Goal: Task Accomplishment & Management: Use online tool/utility

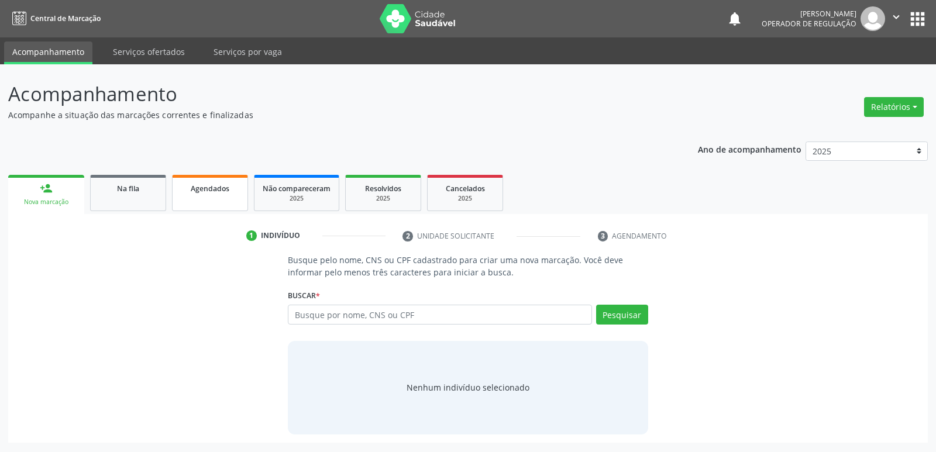
click at [221, 198] on link "Agendados" at bounding box center [210, 193] width 76 height 36
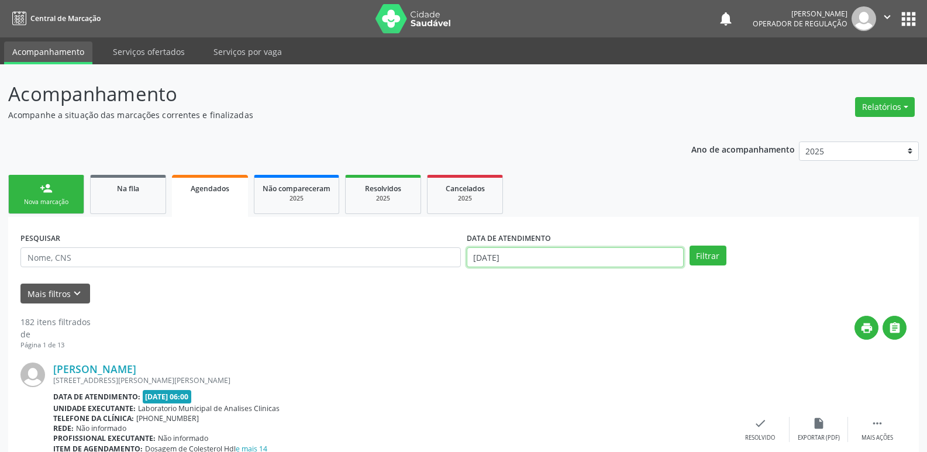
click at [511, 251] on input "[DATE]" at bounding box center [575, 257] width 217 height 20
click at [689, 246] on button "Filtrar" at bounding box center [707, 256] width 37 height 20
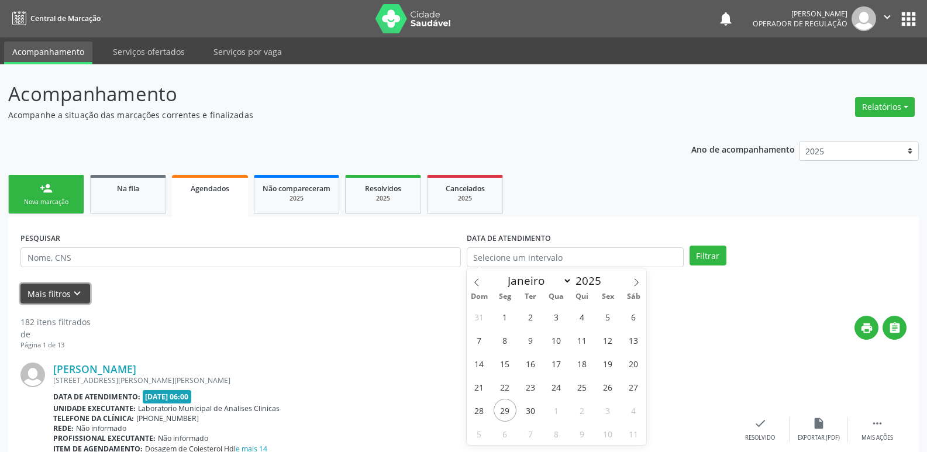
click at [44, 295] on button "Mais filtros keyboard_arrow_down" at bounding box center [55, 294] width 70 height 20
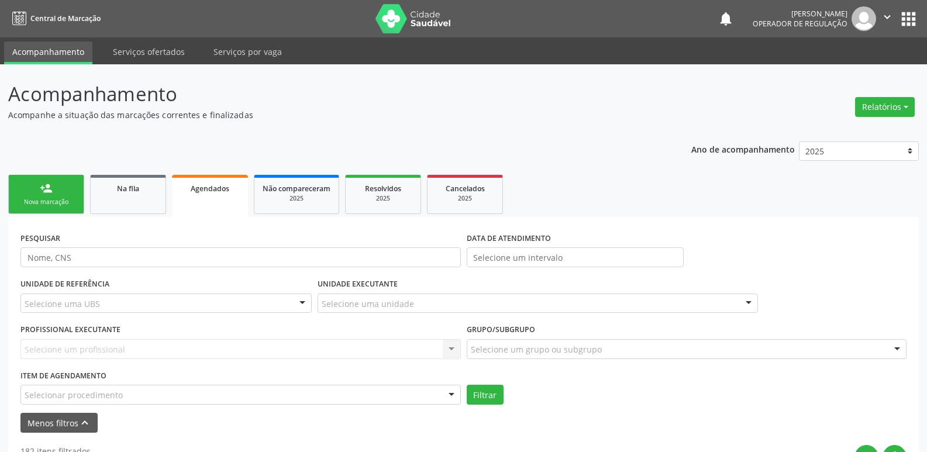
click at [397, 396] on div "Selecionar procedimento" at bounding box center [240, 395] width 440 height 20
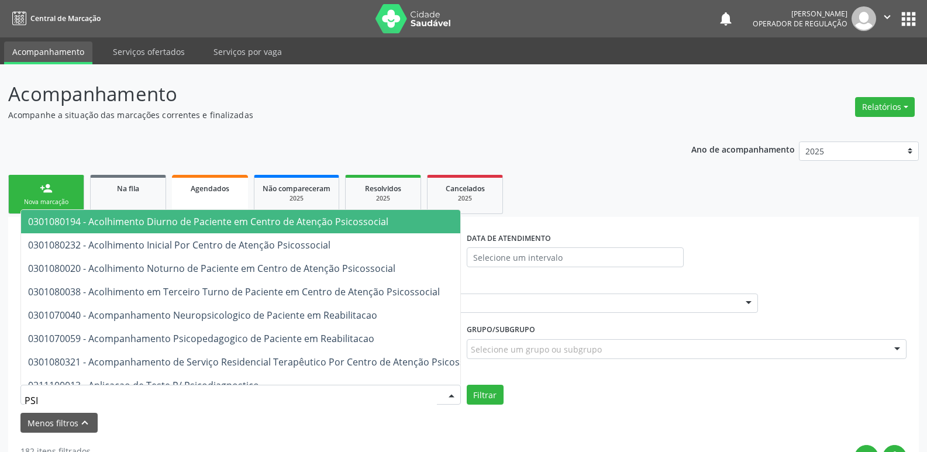
type input "PSIQ"
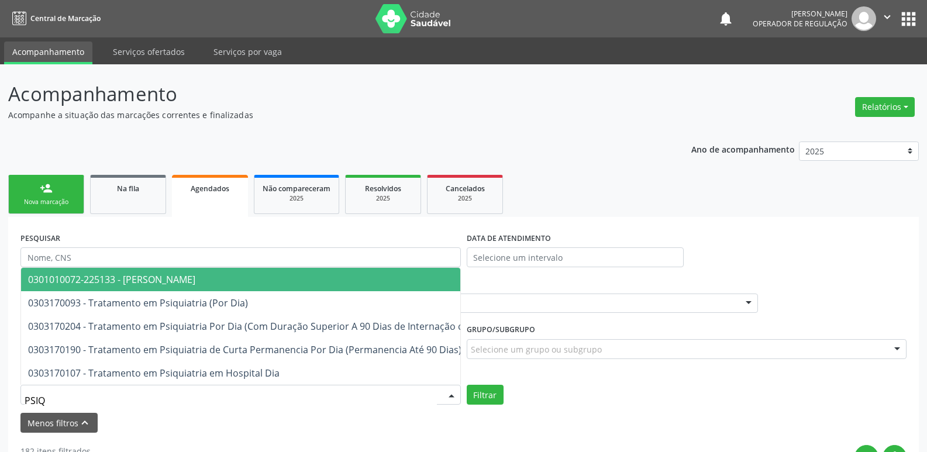
click at [221, 273] on span "0301010072-225133 - [PERSON_NAME]" at bounding box center [318, 279] width 595 height 23
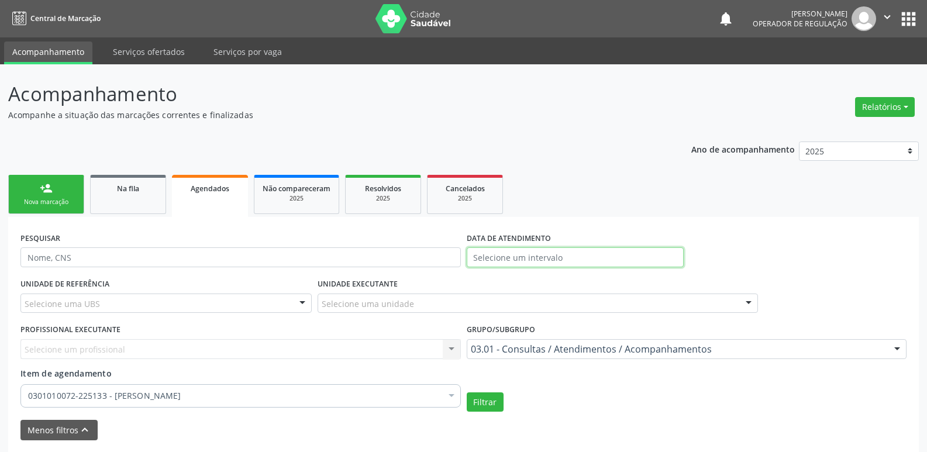
click at [600, 262] on input "text" at bounding box center [575, 257] width 217 height 20
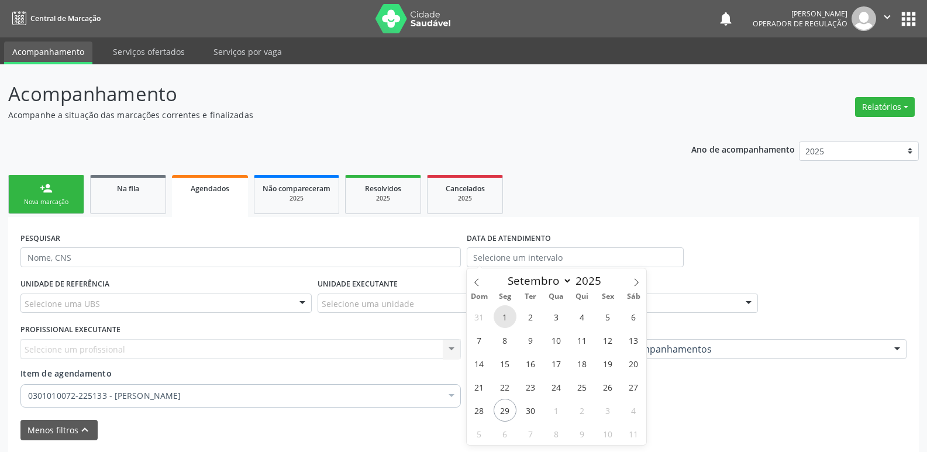
click at [498, 313] on span "1" at bounding box center [505, 316] width 23 height 23
type input "[DATE]"
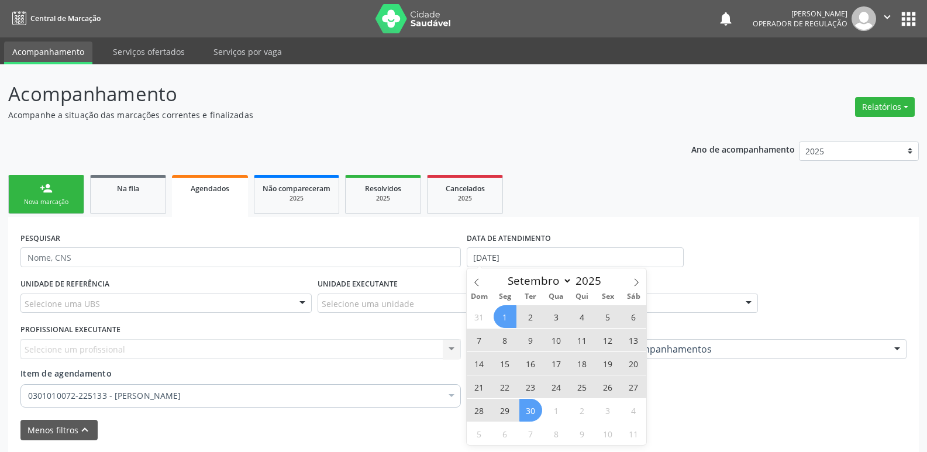
click at [535, 408] on span "30" at bounding box center [530, 410] width 23 height 23
select select "8"
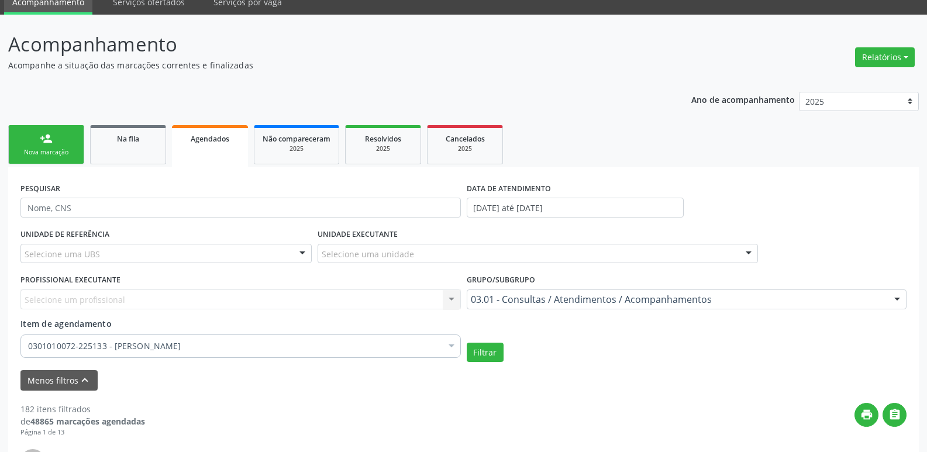
scroll to position [117, 0]
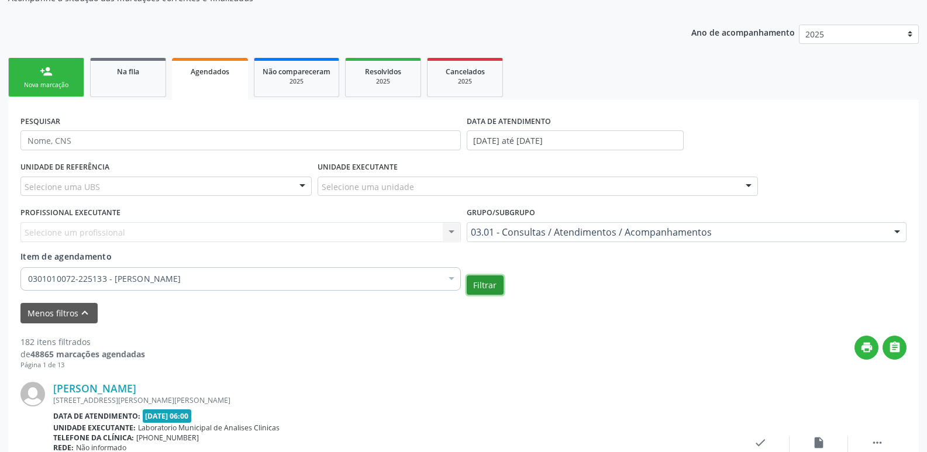
click at [492, 283] on button "Filtrar" at bounding box center [485, 285] width 37 height 20
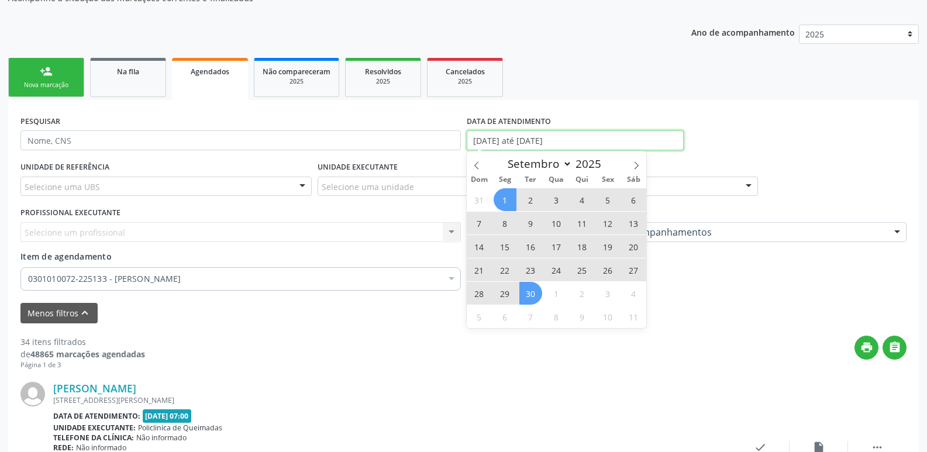
click at [549, 142] on input "[DATE] até [DATE]" at bounding box center [575, 140] width 217 height 20
click at [632, 227] on span "13" at bounding box center [633, 223] width 23 height 23
type input "[DATE]"
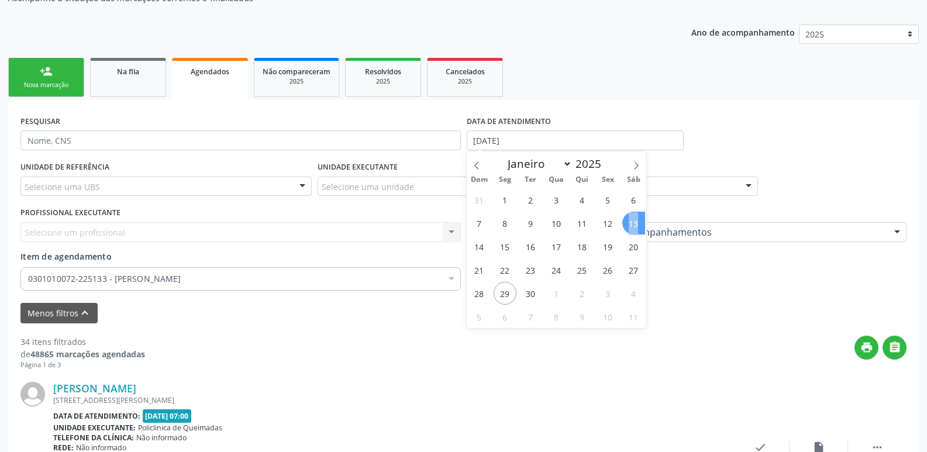
click at [632, 227] on span "13" at bounding box center [633, 223] width 23 height 23
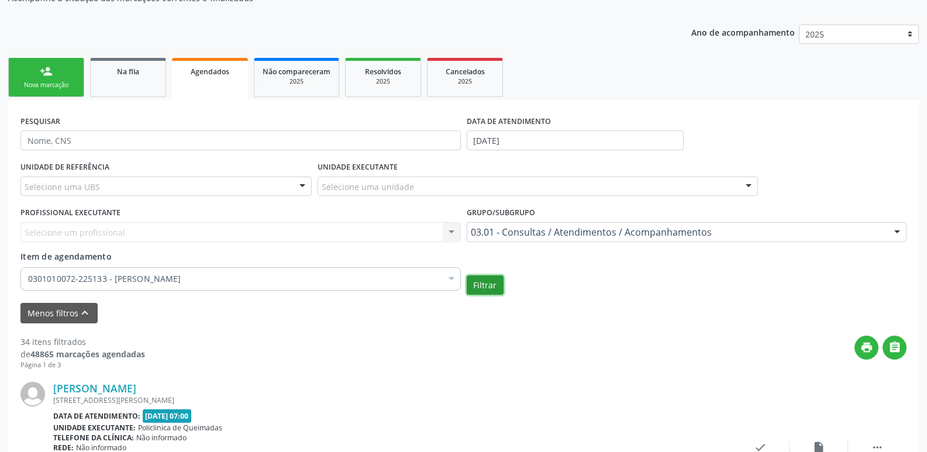
click at [485, 281] on button "Filtrar" at bounding box center [485, 285] width 37 height 20
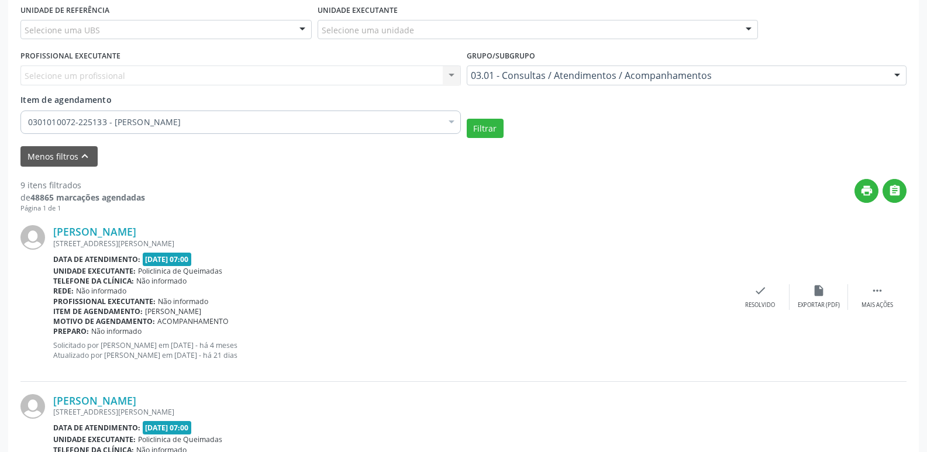
scroll to position [234, 0]
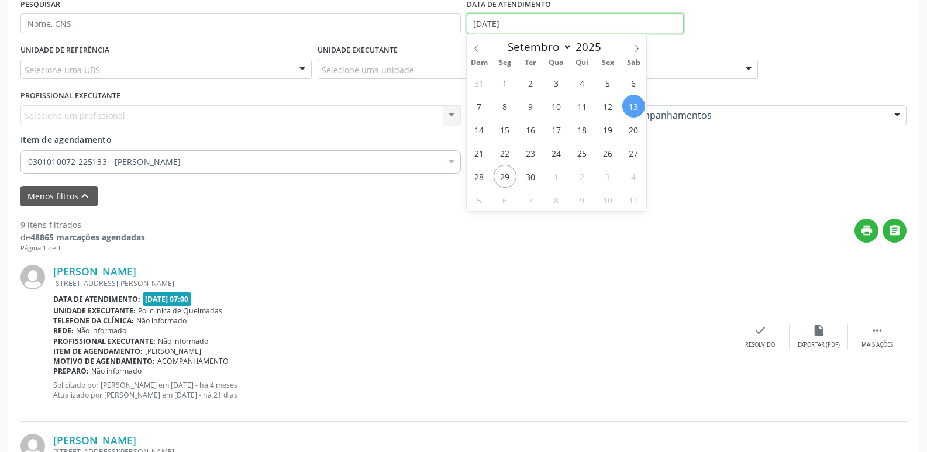
click at [519, 21] on input "[DATE]" at bounding box center [575, 23] width 217 height 20
click at [627, 154] on span "27" at bounding box center [633, 153] width 23 height 23
type input "[DATE]"
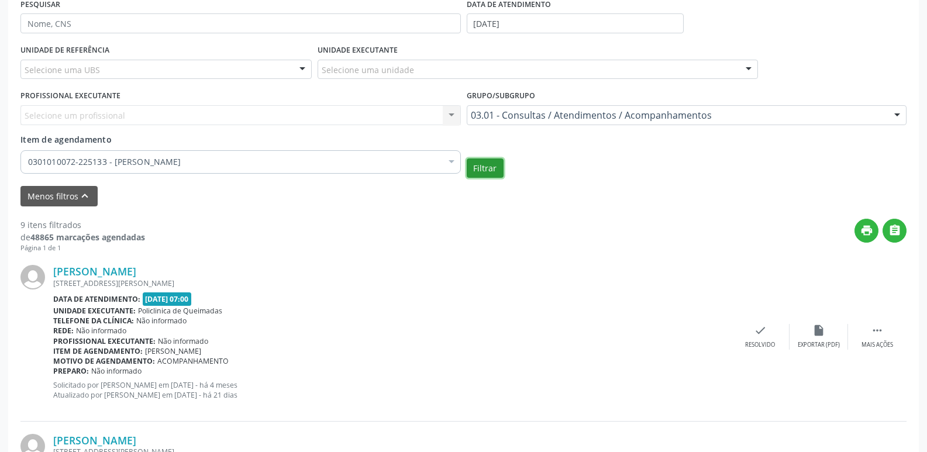
click at [492, 167] on button "Filtrar" at bounding box center [485, 168] width 37 height 20
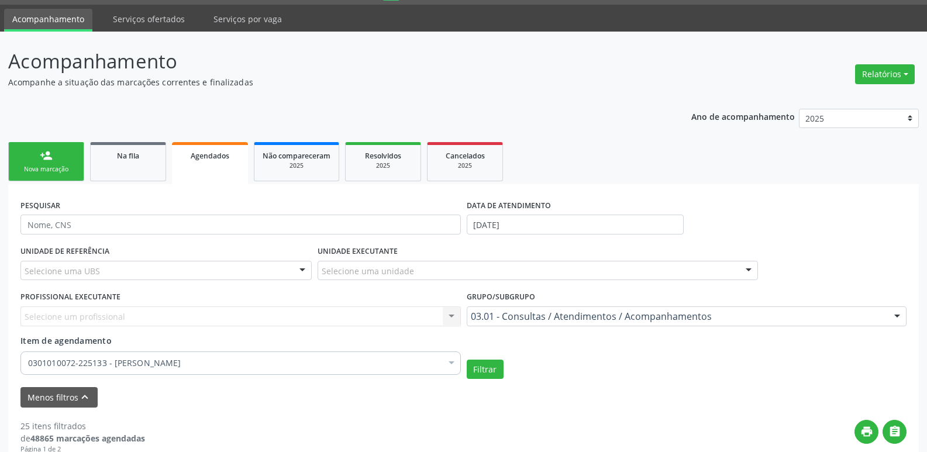
scroll to position [0, 0]
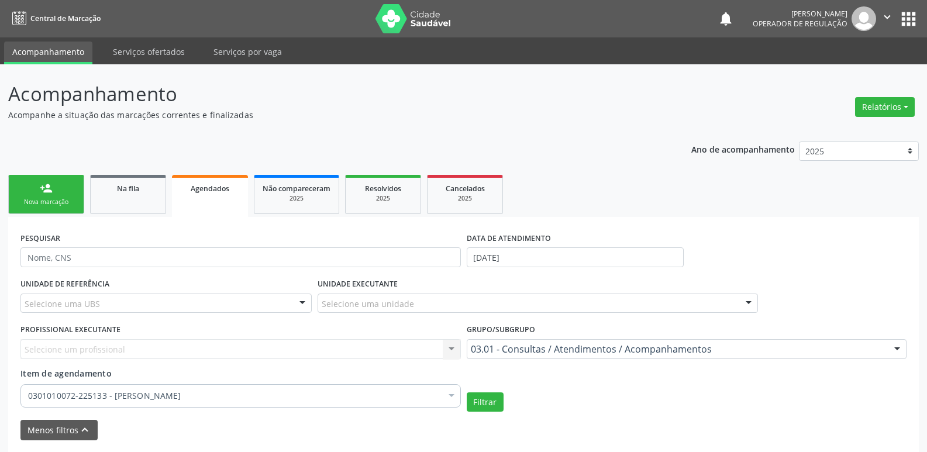
click at [906, 21] on button "apps" at bounding box center [908, 19] width 20 height 20
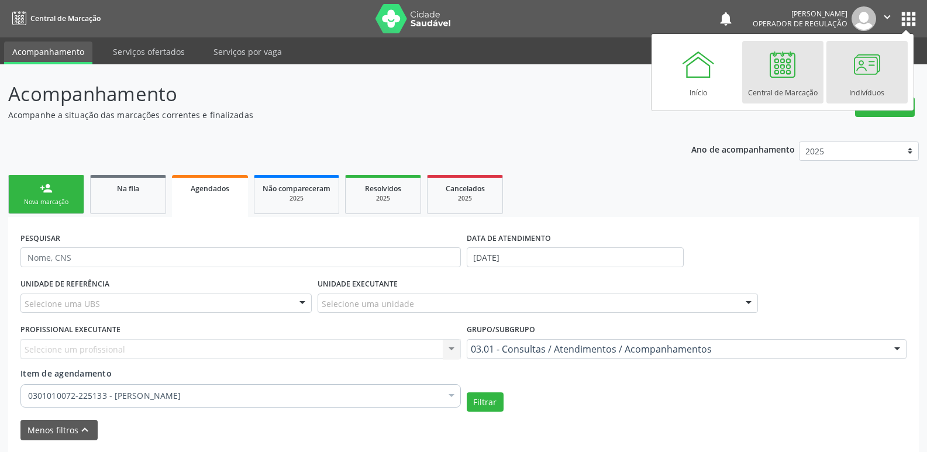
click at [861, 89] on div "Indivíduos" at bounding box center [866, 90] width 35 height 16
